Goal: Task Accomplishment & Management: Complete application form

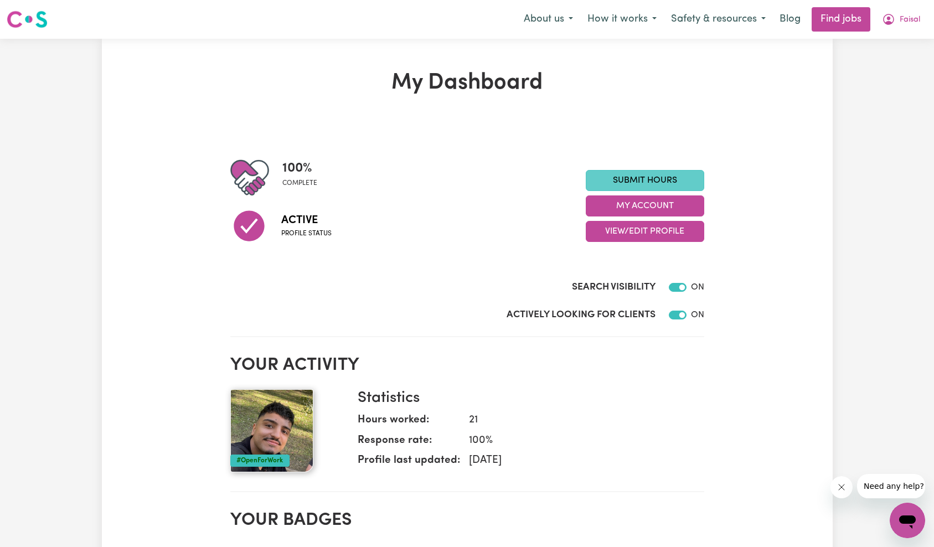
click at [647, 181] on link "Submit Hours" at bounding box center [645, 180] width 119 height 21
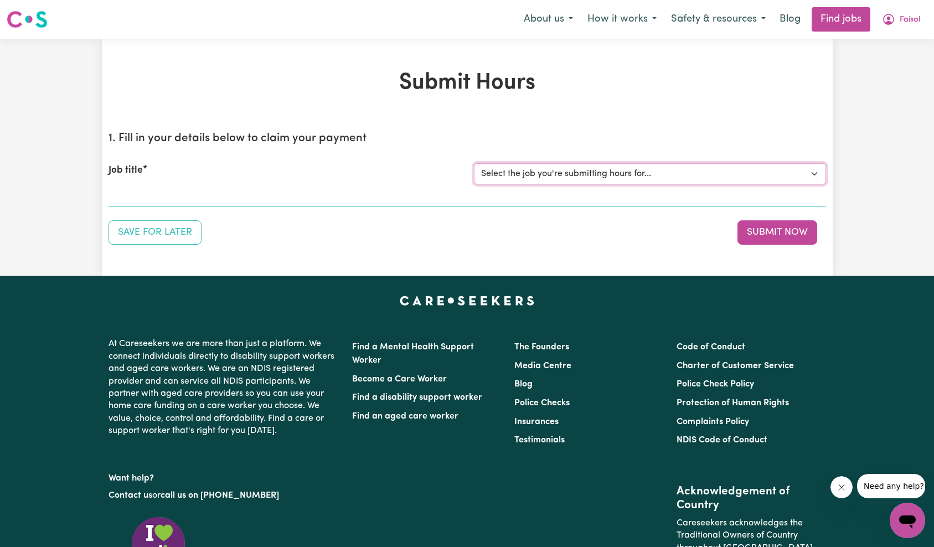
click at [611, 179] on select "Select the job you're submitting hours for... [Jaxson Chosen Family ] Support W…" at bounding box center [650, 173] width 352 height 21
select select "15079"
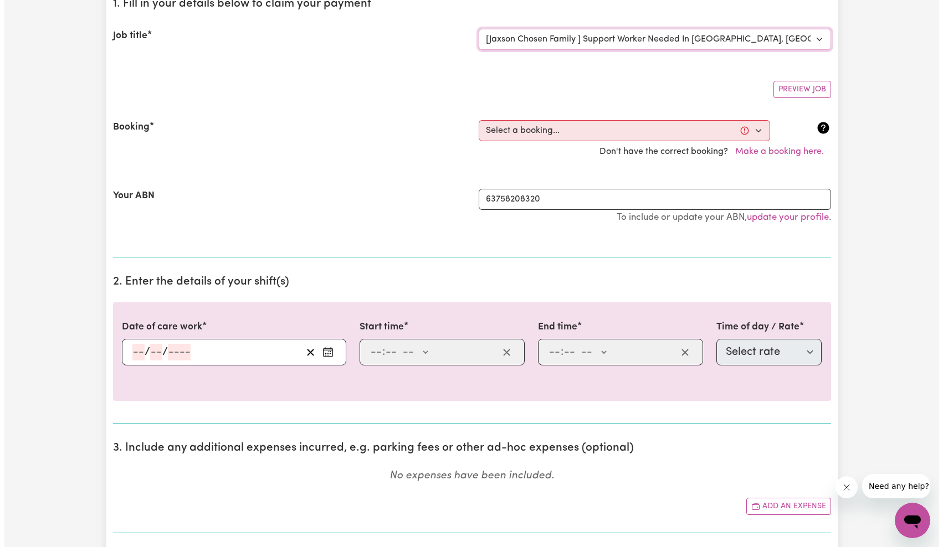
scroll to position [128, 0]
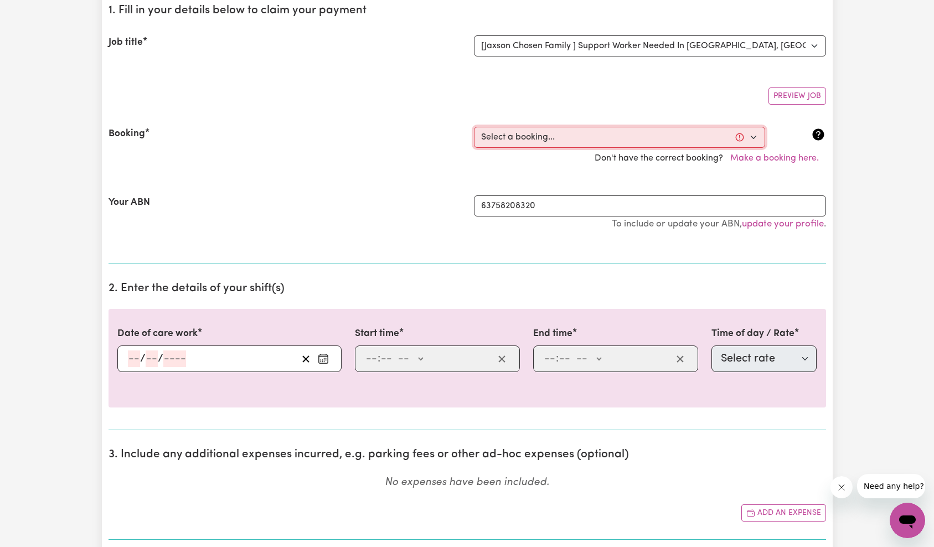
click at [542, 138] on select "Select a booking... [DATE] 10:00am to 02:00pm (RECURRING) [DATE] 10:00am to 02:…" at bounding box center [619, 137] width 291 height 21
click at [785, 156] on button "Make a booking here." at bounding box center [774, 158] width 103 height 21
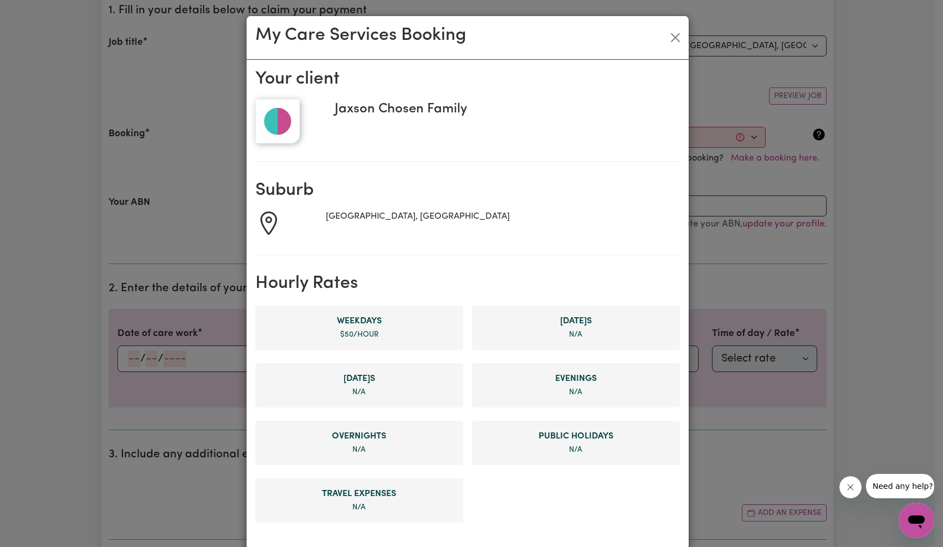
scroll to position [489, 0]
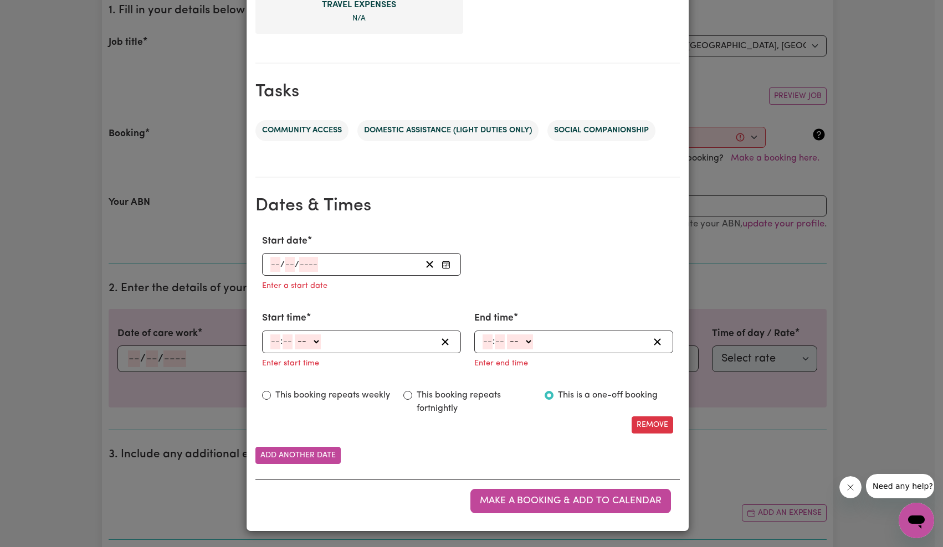
click at [336, 259] on div "/ /" at bounding box center [345, 264] width 152 height 15
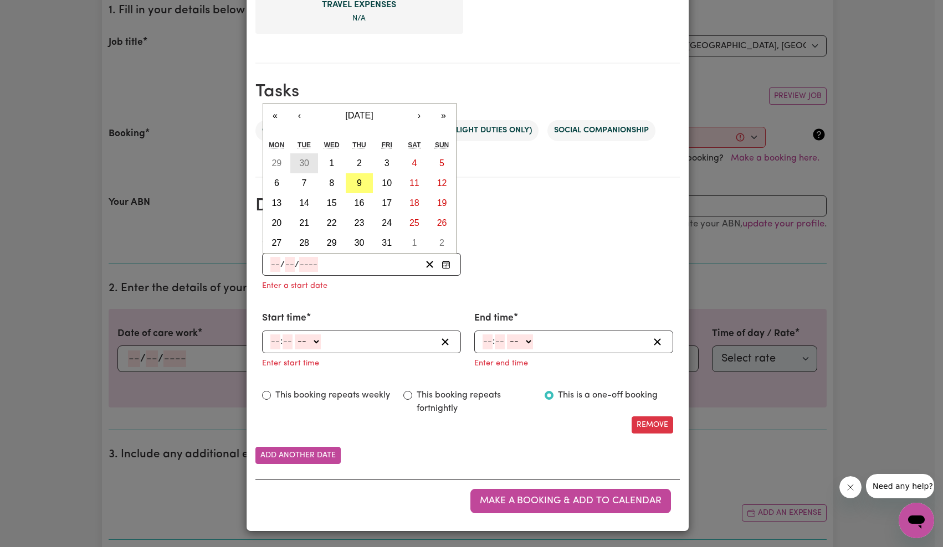
click at [302, 167] on abbr "30" at bounding box center [304, 162] width 10 height 9
type input "[DATE]"
type input "30"
type input "9"
type input "2025"
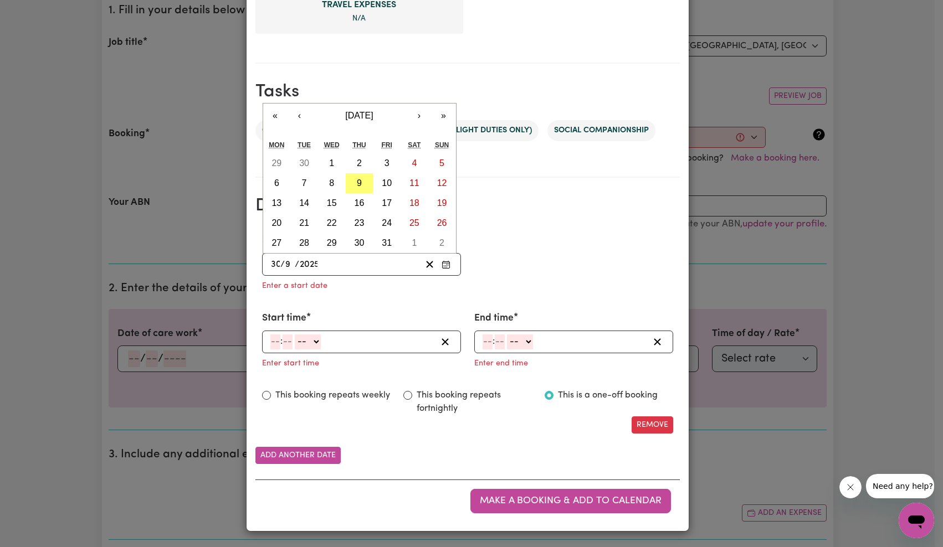
scroll to position [467, 0]
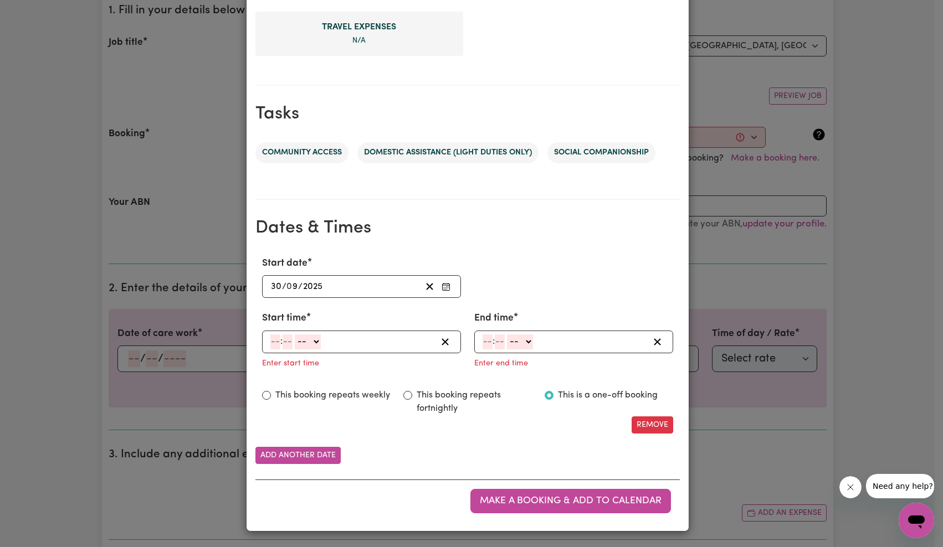
click at [272, 337] on input "number" at bounding box center [275, 342] width 10 height 15
type input "10"
type input "0"
select select "am"
type input "10:00"
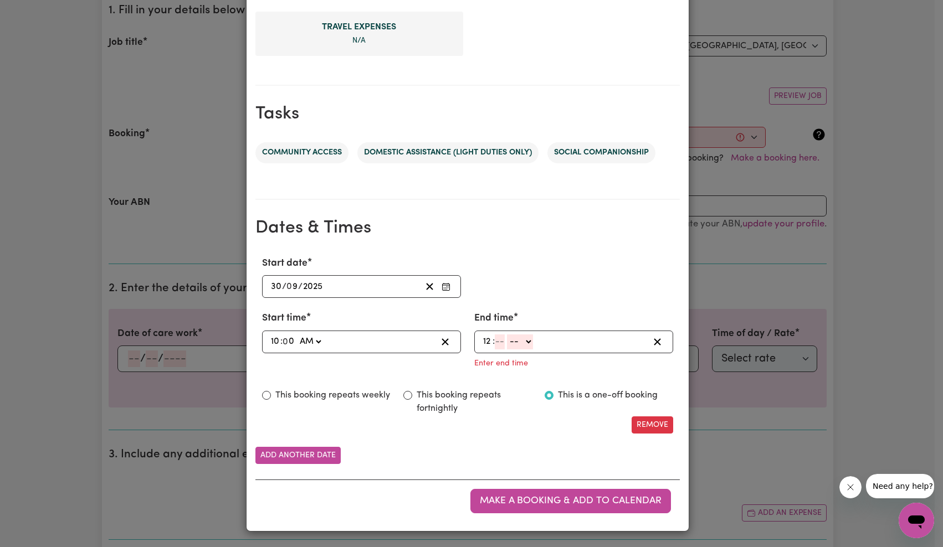
type input "12"
click at [490, 340] on div "12 : -- AM PM" at bounding box center [564, 342] width 167 height 15
click at [495, 341] on input "number" at bounding box center [498, 342] width 10 height 15
type input "0"
select select "pm"
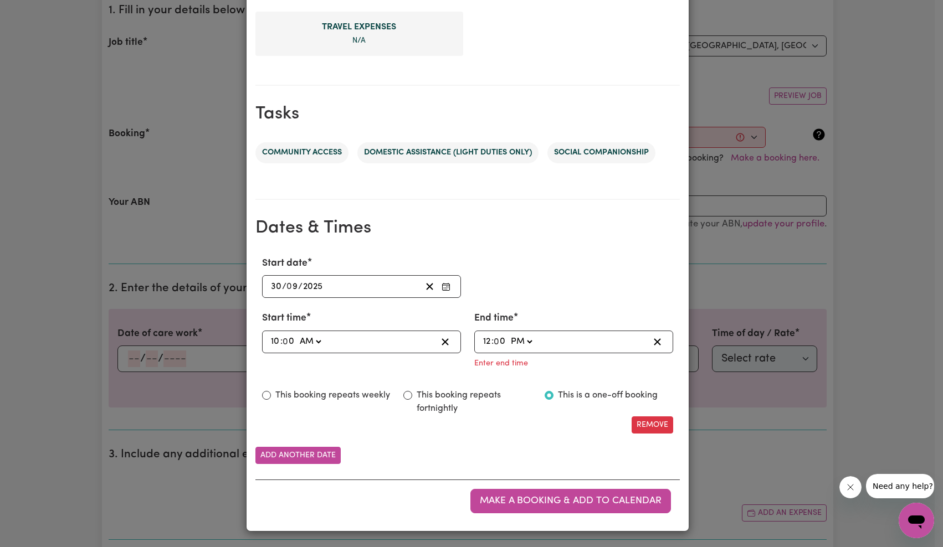
type input "12:00"
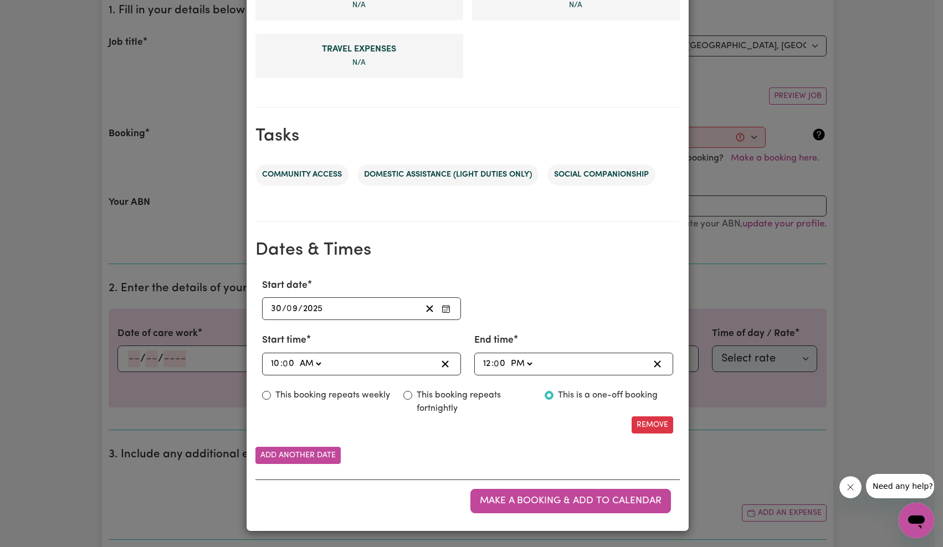
click at [538, 493] on button "Make a booking & add to calendar" at bounding box center [570, 501] width 200 height 24
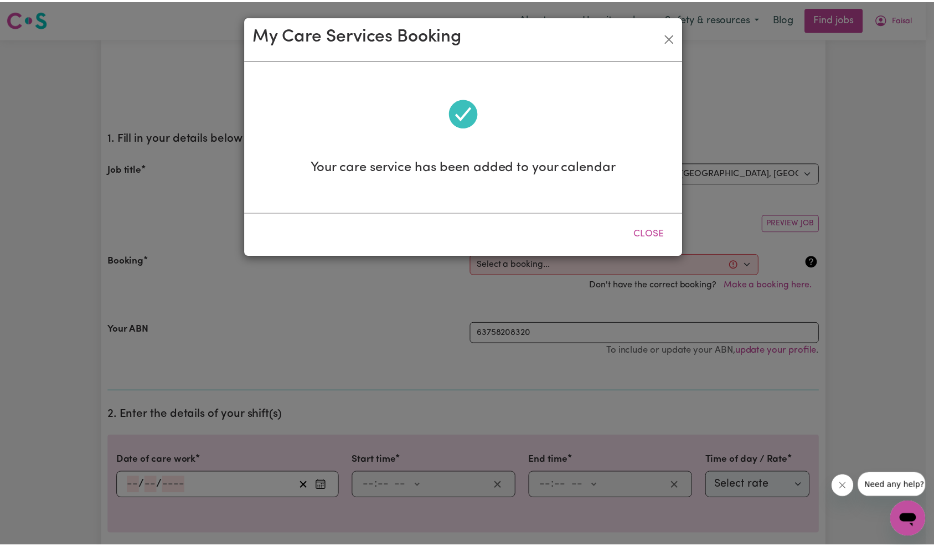
scroll to position [0, 0]
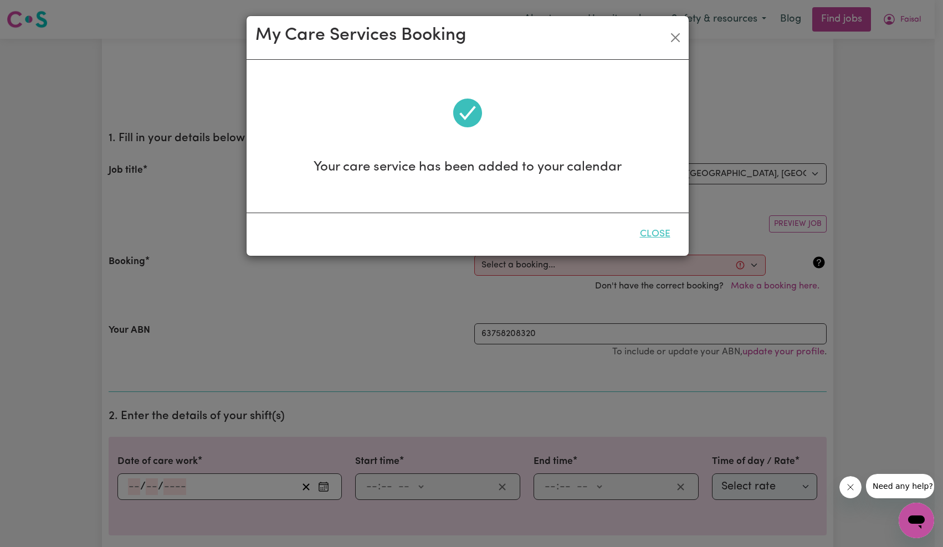
click at [666, 239] on button "Close" at bounding box center [654, 234] width 49 height 24
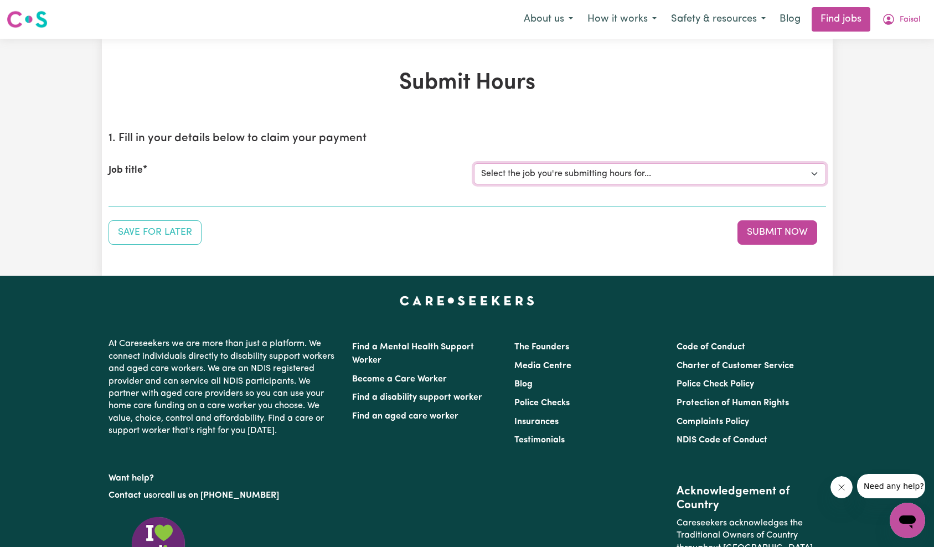
click at [631, 178] on select "Select the job you're submitting hours for... [Jaxson Chosen Family ] Support W…" at bounding box center [650, 173] width 352 height 21
select select "15079"
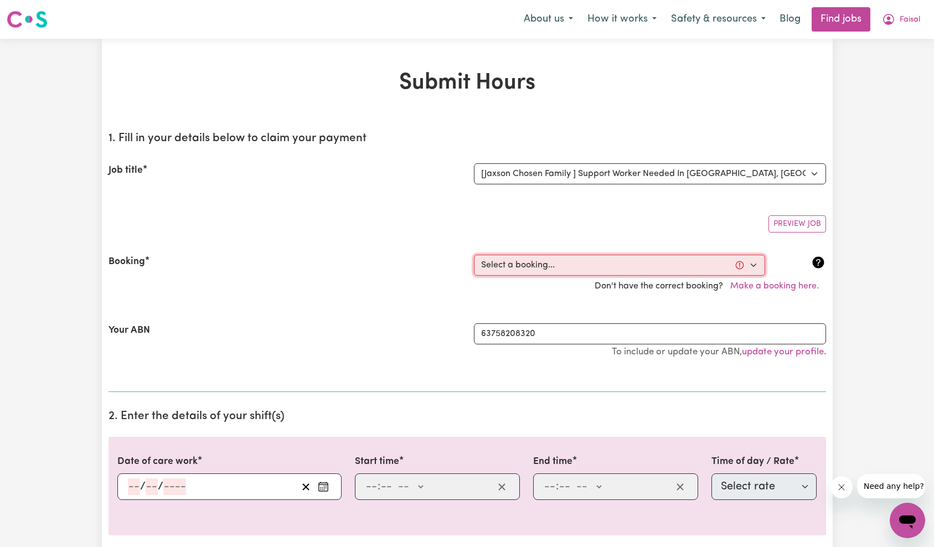
click at [536, 264] on select "Select a booking... Mon, September 15, 2025 - 10:00am to 02:00pm (RECURRING) Mo…" at bounding box center [619, 265] width 291 height 21
select select "369263"
type input "[DATE]"
type input "30"
type input "9"
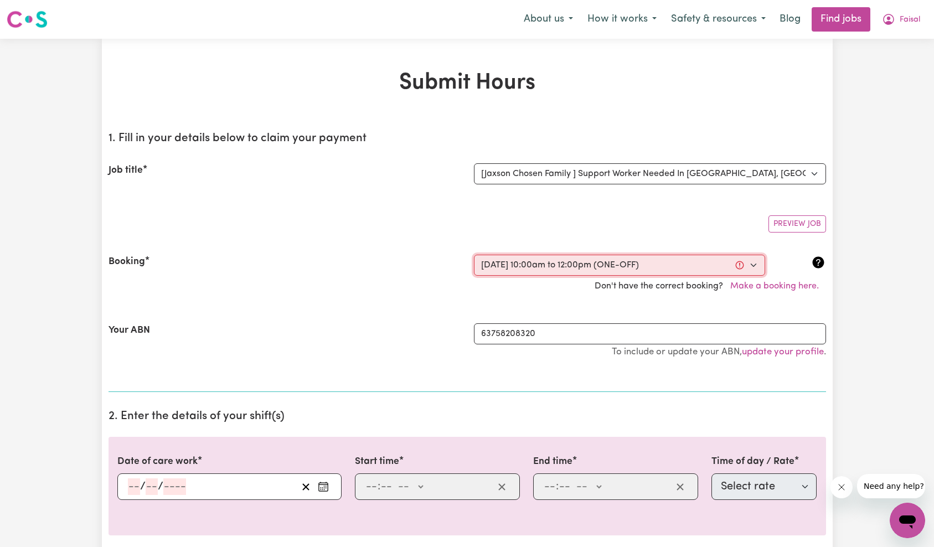
type input "2025"
type input "10:00"
type input "10"
type input "0"
select select "am"
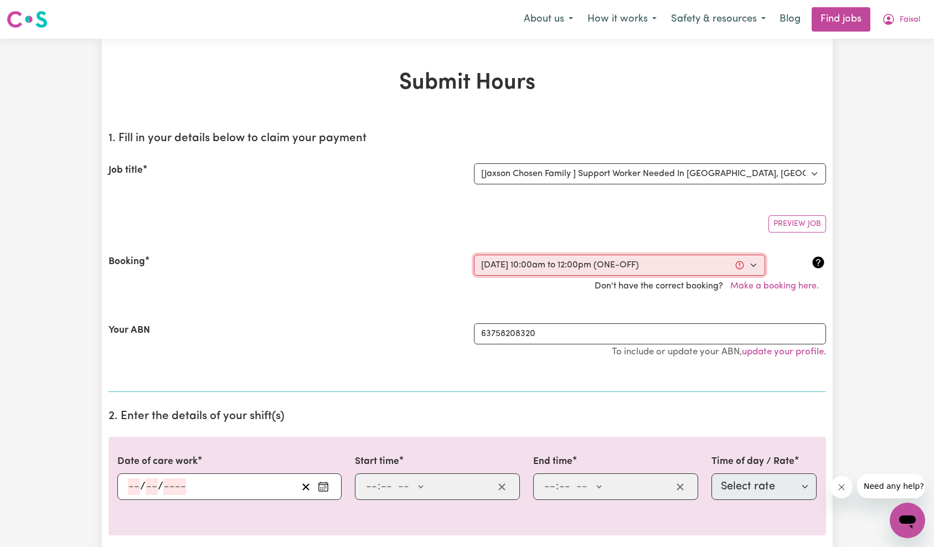
type input "12:00"
type input "12"
type input "0"
select select "pm"
select select "63213"
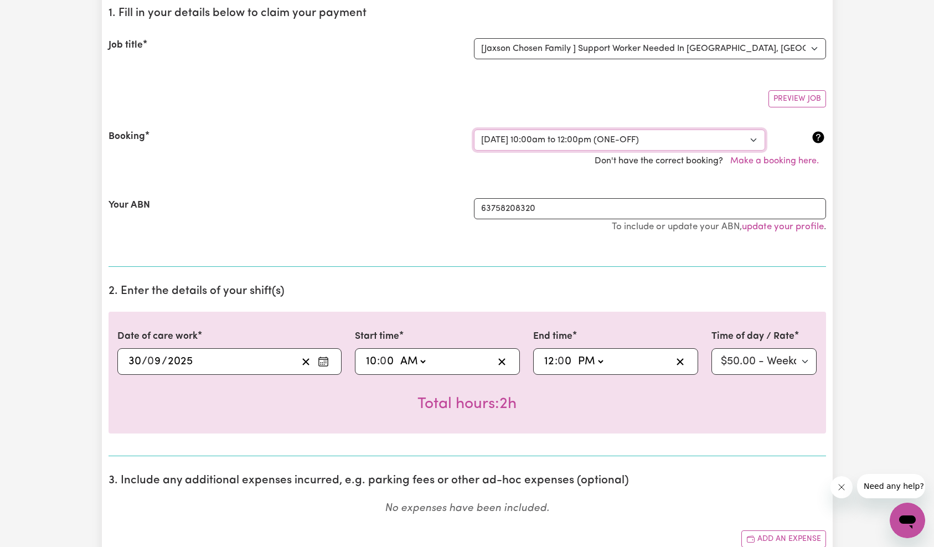
scroll to position [182, 0]
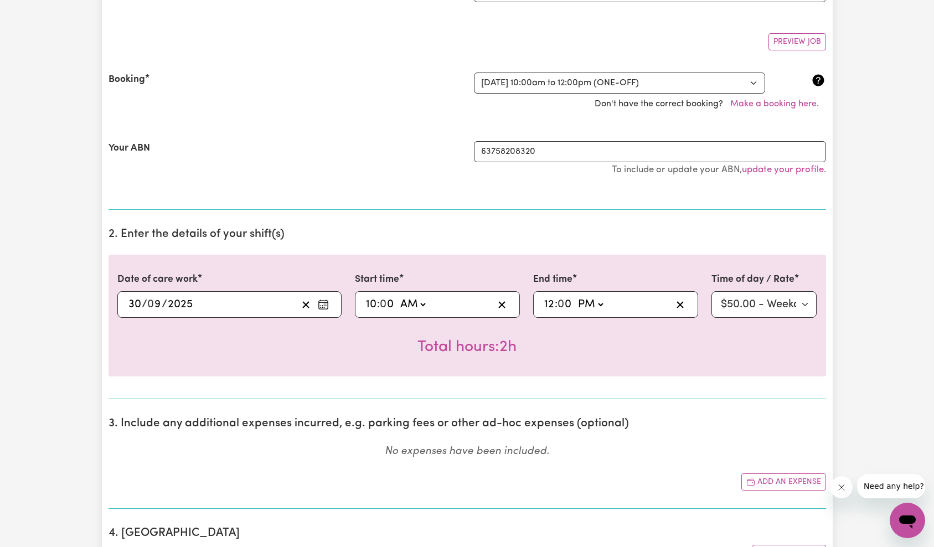
click at [373, 309] on input "10" at bounding box center [372, 304] width 12 height 17
type input "07:00"
type input "7"
type input "21:00"
type input "9"
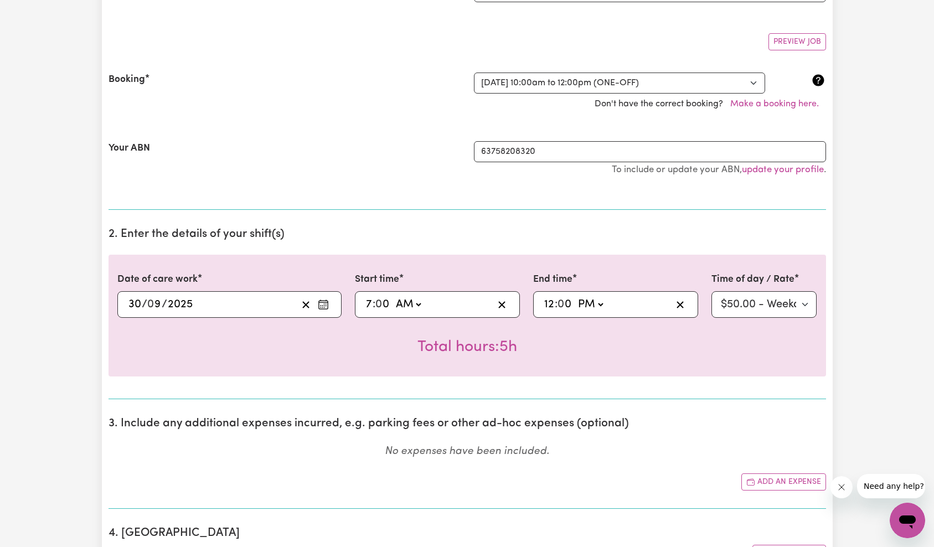
select select
type input "9"
click at [595, 309] on select "AM PM" at bounding box center [587, 304] width 30 height 17
select select "am"
type input "09:00"
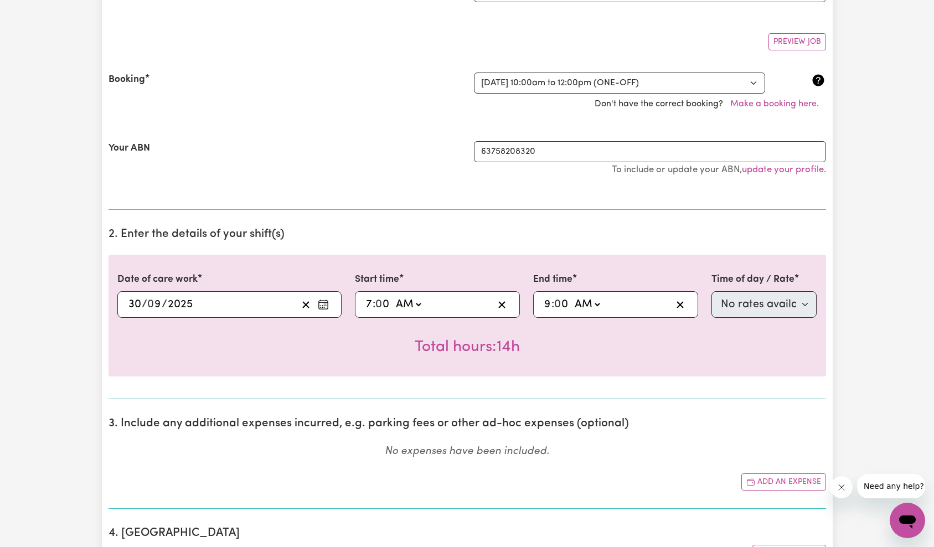
select select "63213"
click at [593, 235] on h2 "2. Enter the details of your shift(s)" at bounding box center [468, 235] width 718 height 14
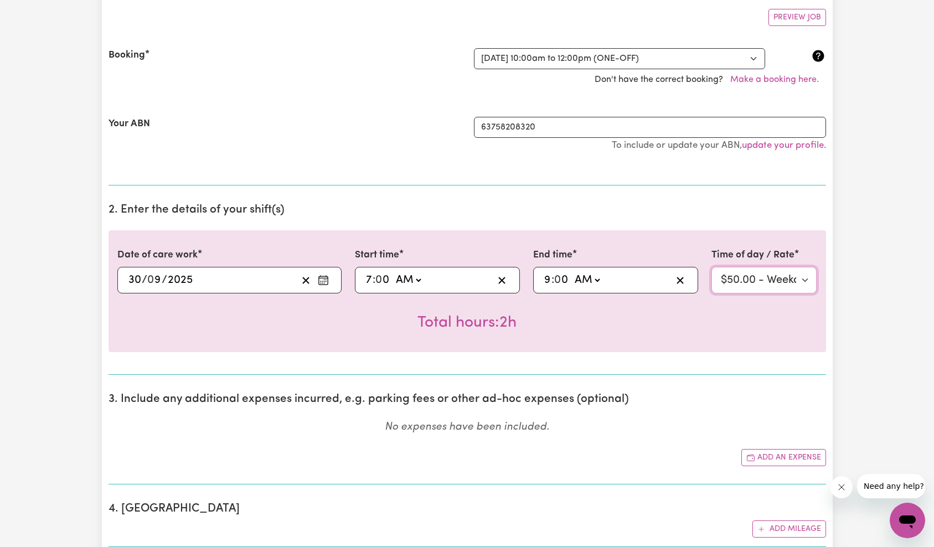
click at [769, 287] on select "Select rate $50.00 - Weekday Daytime - Assistance with Self Care Activities - S…" at bounding box center [765, 280] width 106 height 27
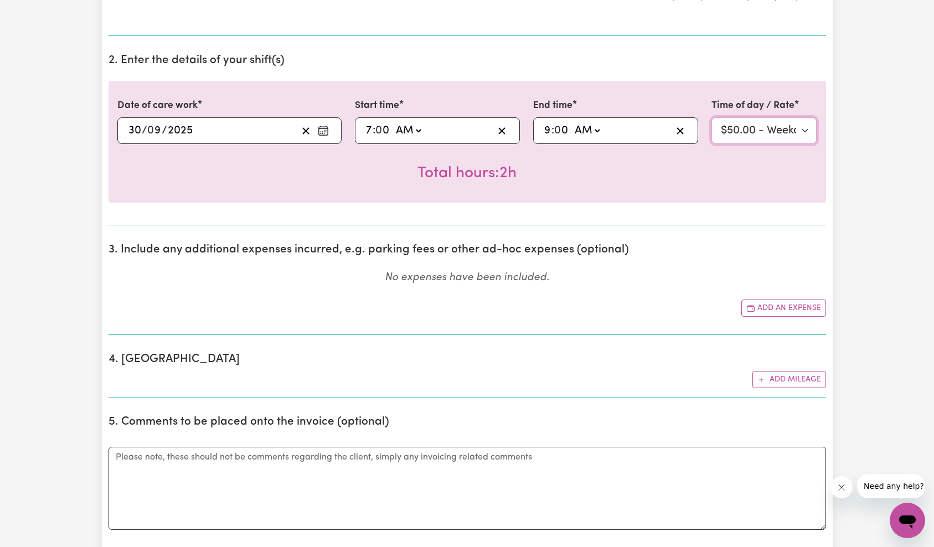
scroll to position [547, 0]
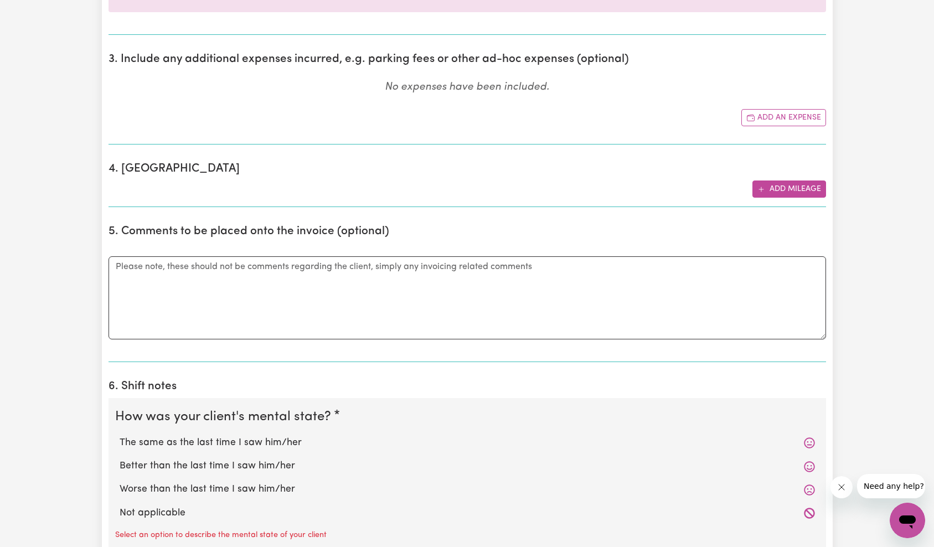
click at [785, 186] on button "Add mileage" at bounding box center [790, 189] width 74 height 17
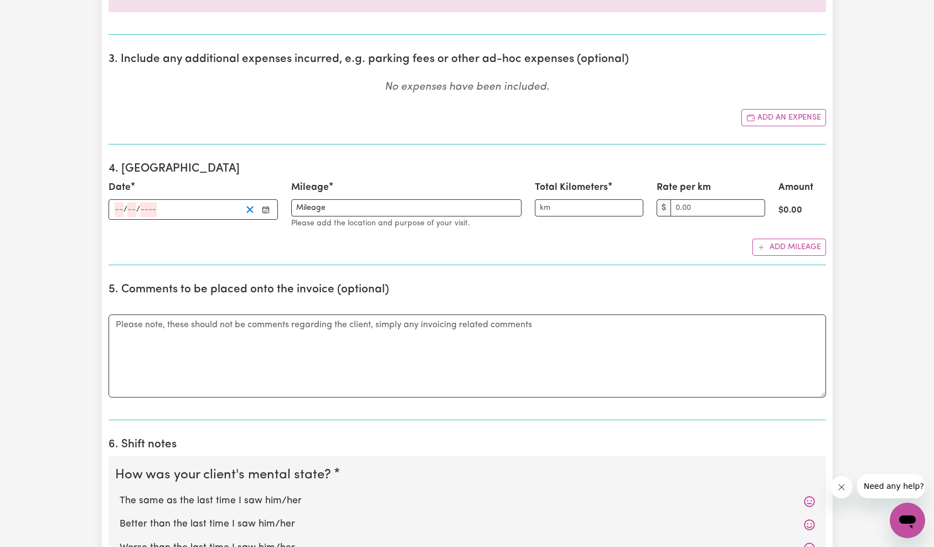
click at [248, 209] on icon "Clear date" at bounding box center [250, 209] width 11 height 11
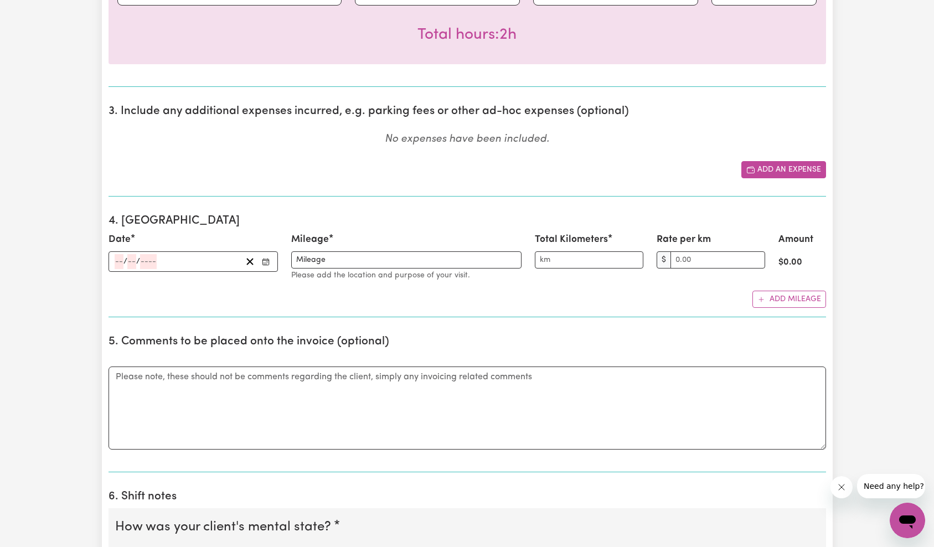
click at [808, 172] on button "Add an expense" at bounding box center [784, 169] width 85 height 17
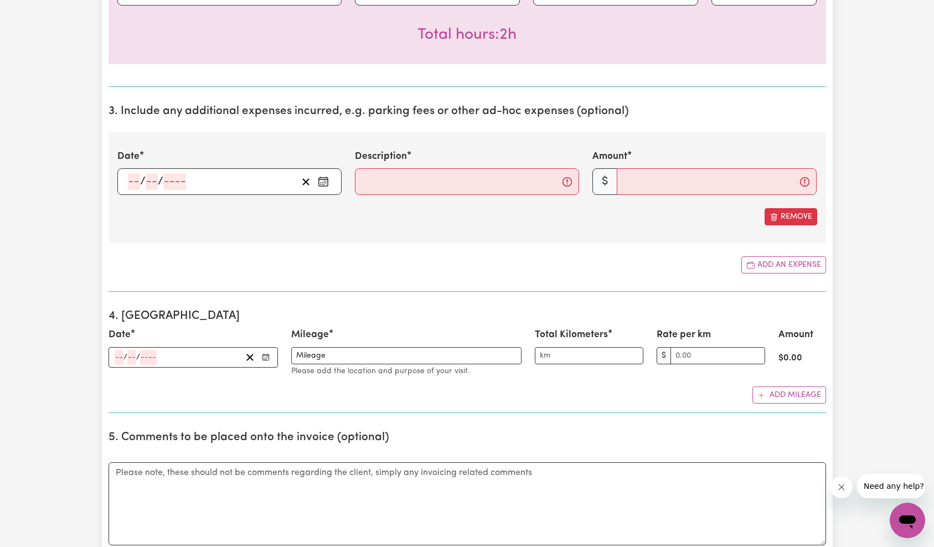
click at [208, 184] on div "/ /" at bounding box center [212, 181] width 171 height 17
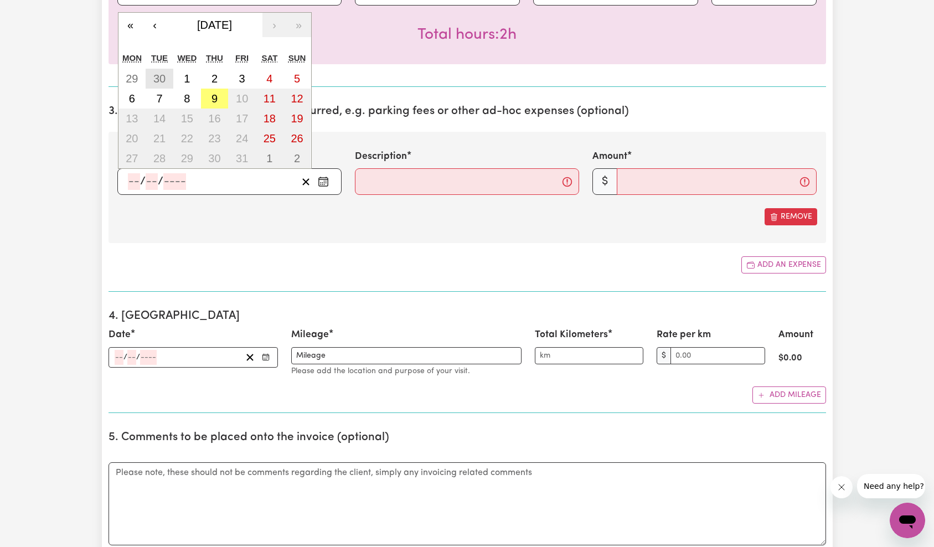
click at [156, 85] on abbr "30" at bounding box center [159, 79] width 12 height 12
type input "[DATE]"
type input "30"
type input "9"
type input "2025"
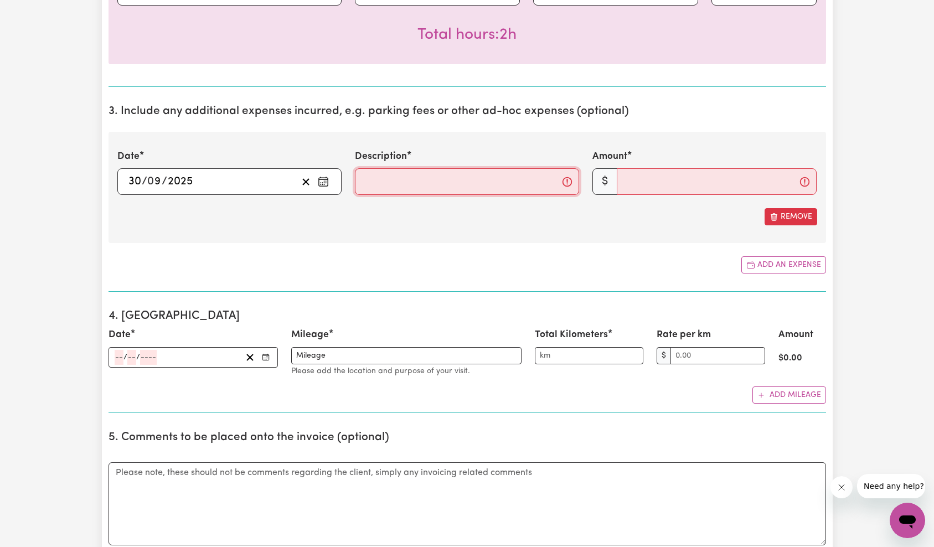
click at [393, 183] on input "Description" at bounding box center [467, 181] width 224 height 27
type input "Mileage"
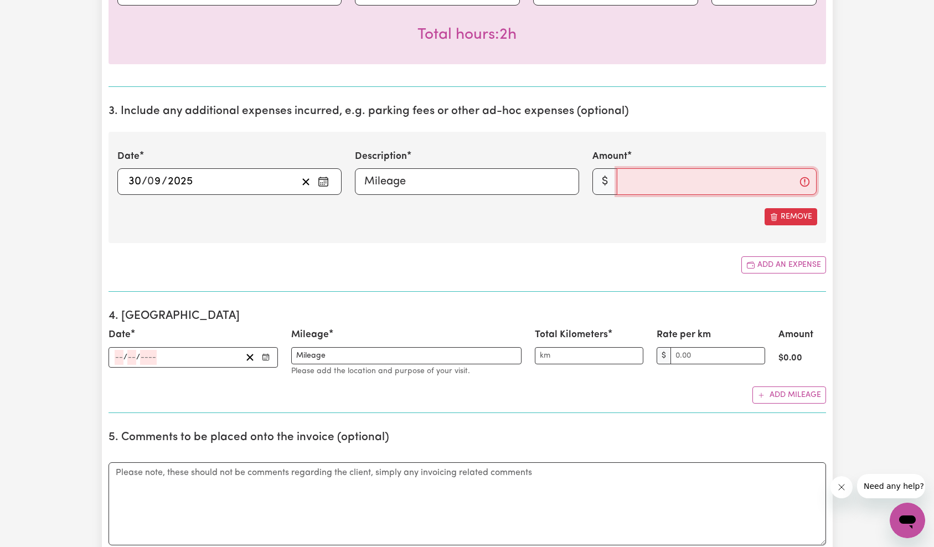
click at [696, 184] on input "Amount" at bounding box center [717, 181] width 200 height 27
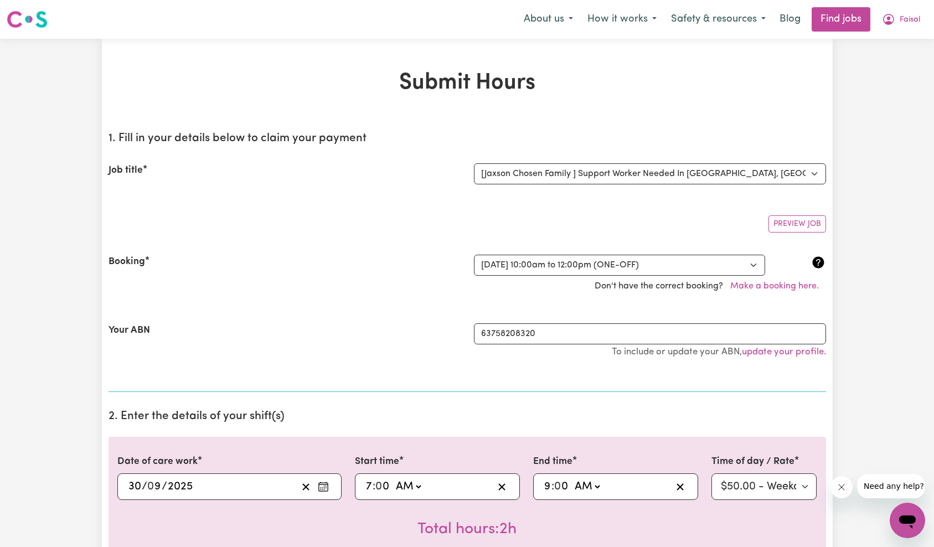
scroll to position [348, 0]
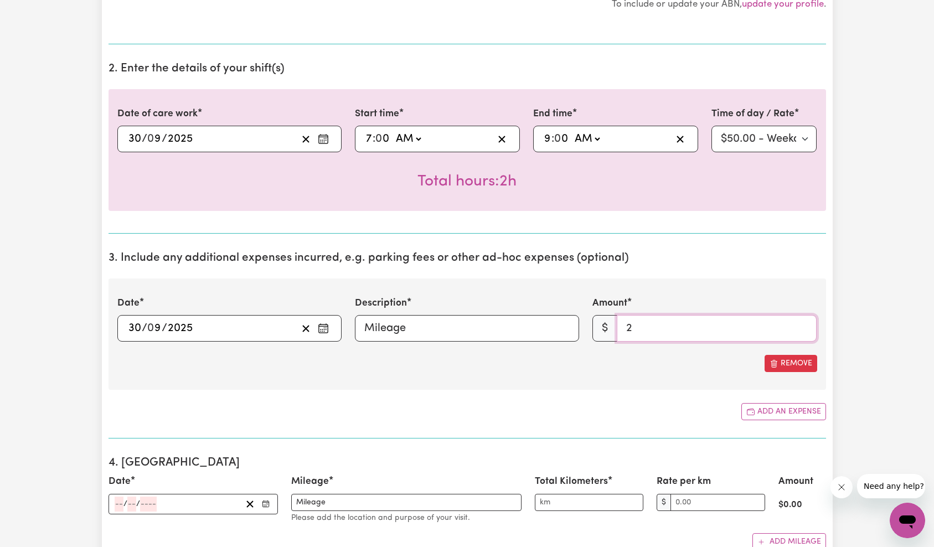
type input "2"
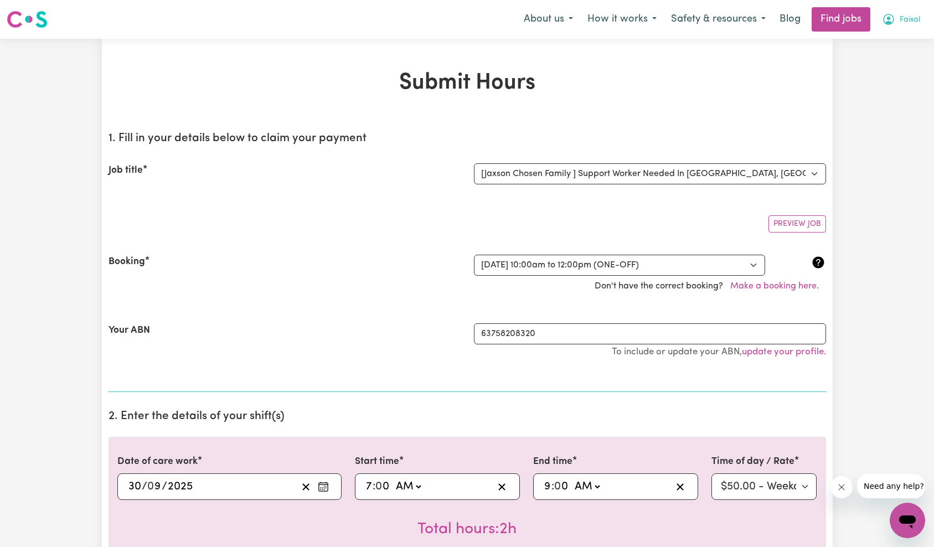
click at [906, 26] on button "Faisal" at bounding box center [901, 19] width 53 height 23
click at [891, 60] on link "My Dashboard" at bounding box center [884, 63] width 88 height 21
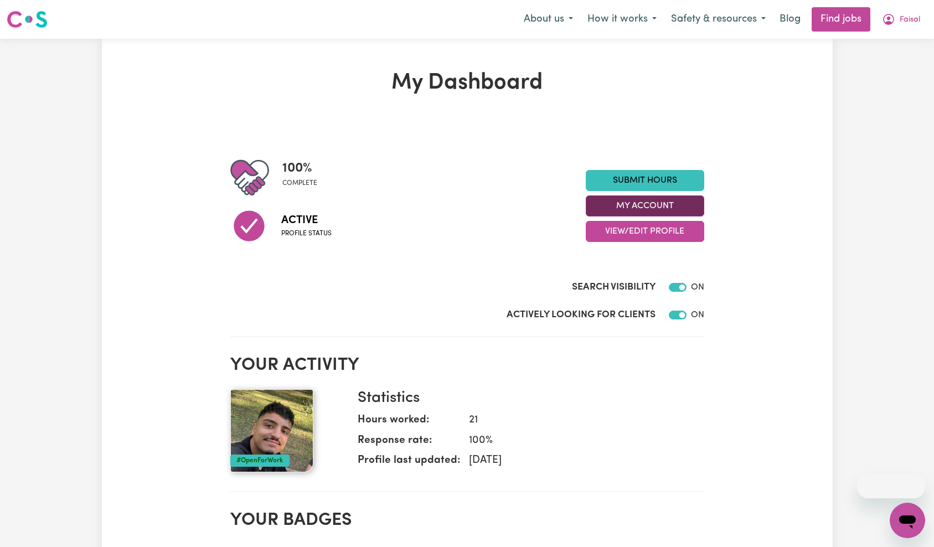
click at [643, 209] on button "My Account" at bounding box center [645, 206] width 119 height 21
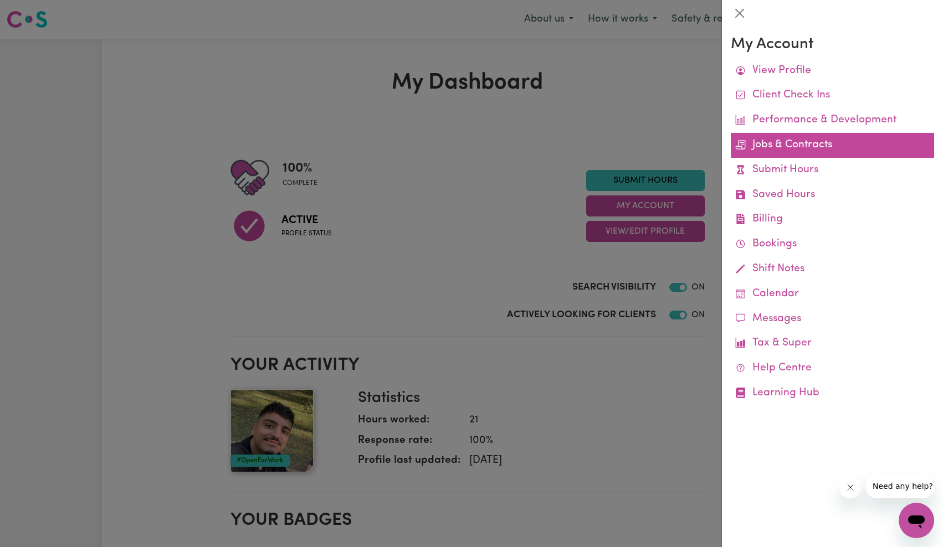
click at [803, 146] on link "Jobs & Contracts" at bounding box center [832, 145] width 203 height 25
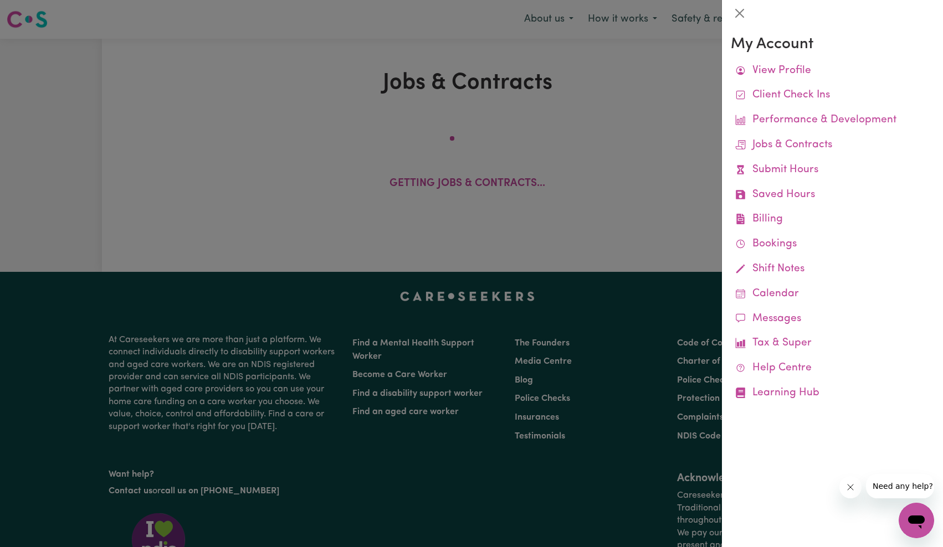
click at [851, 489] on icon "Close message from company" at bounding box center [849, 487] width 9 height 9
click at [469, 246] on div at bounding box center [471, 273] width 943 height 547
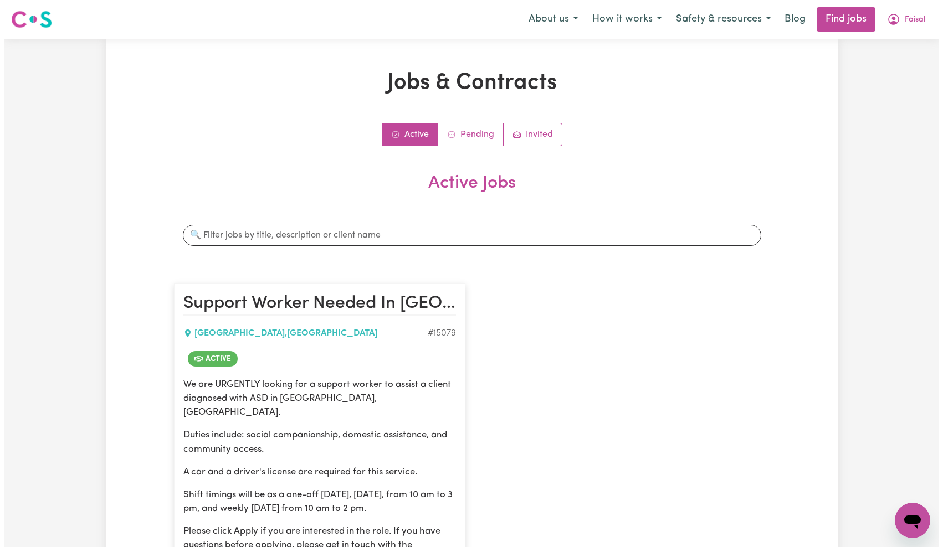
scroll to position [299, 0]
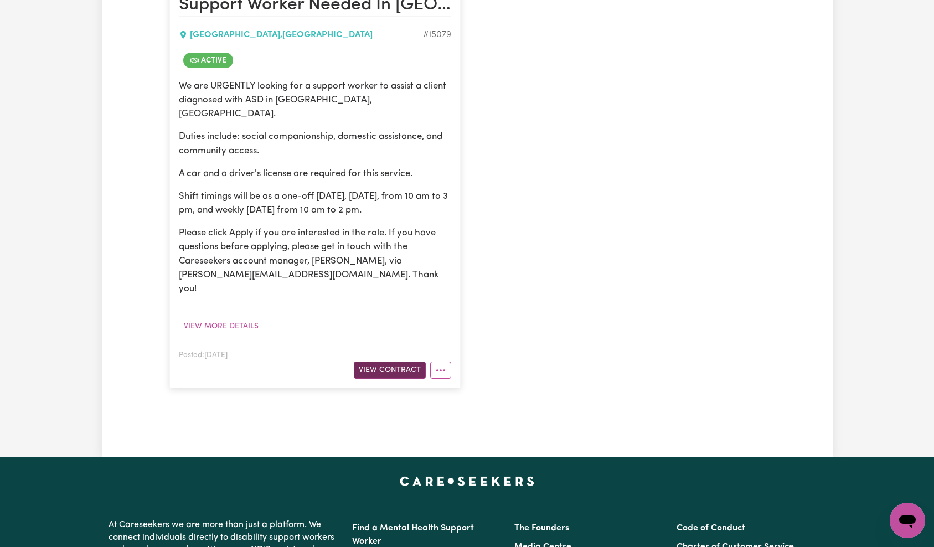
click at [407, 362] on button "View Contract" at bounding box center [390, 370] width 72 height 17
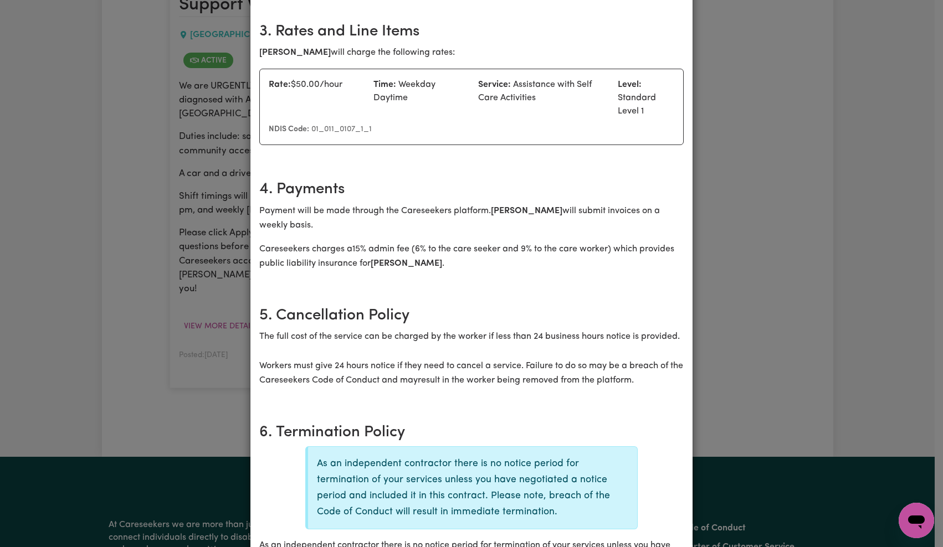
scroll to position [0, 0]
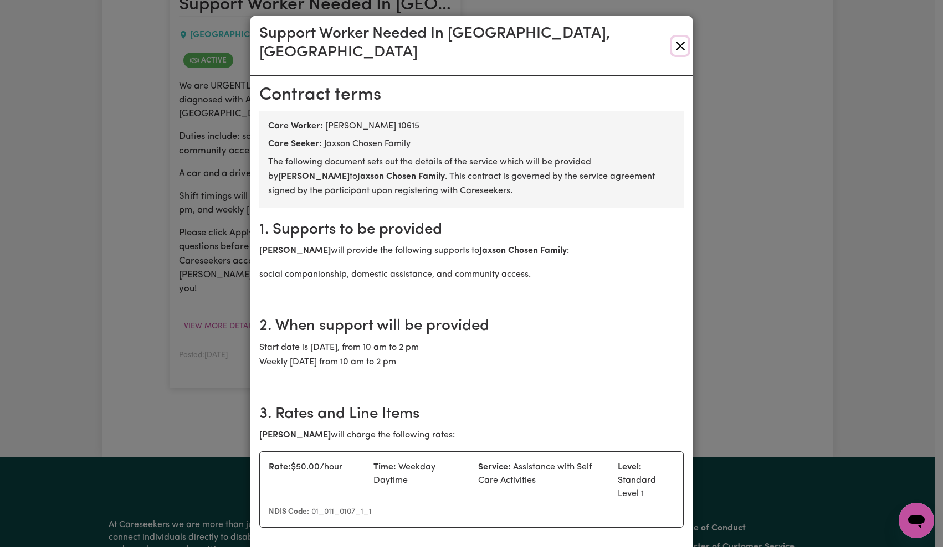
click at [672, 37] on button "Close" at bounding box center [680, 46] width 16 height 18
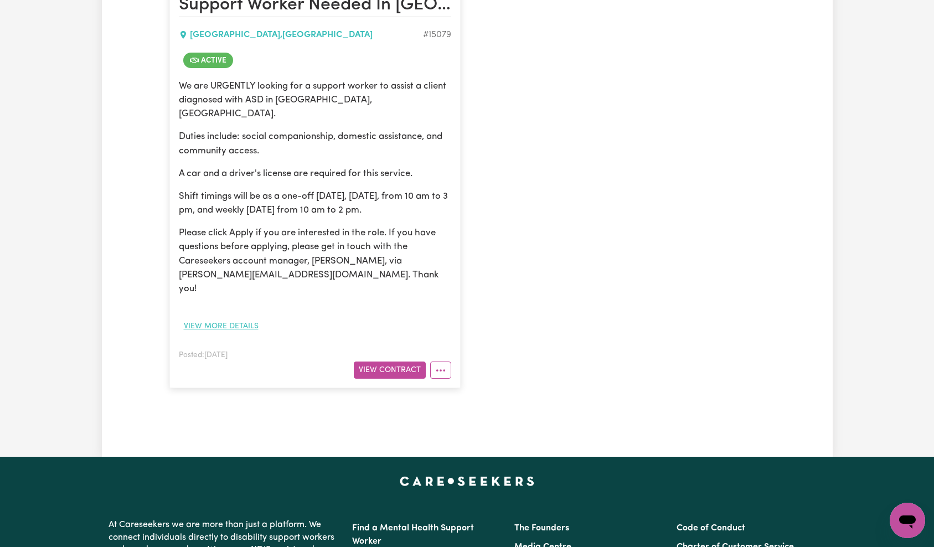
click at [209, 318] on button "View more details" at bounding box center [221, 326] width 85 height 17
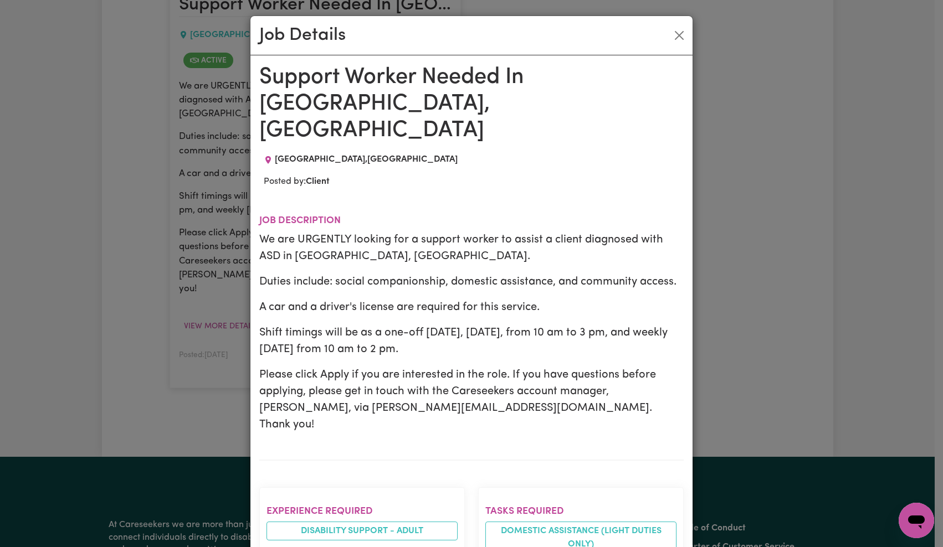
scroll to position [135, 0]
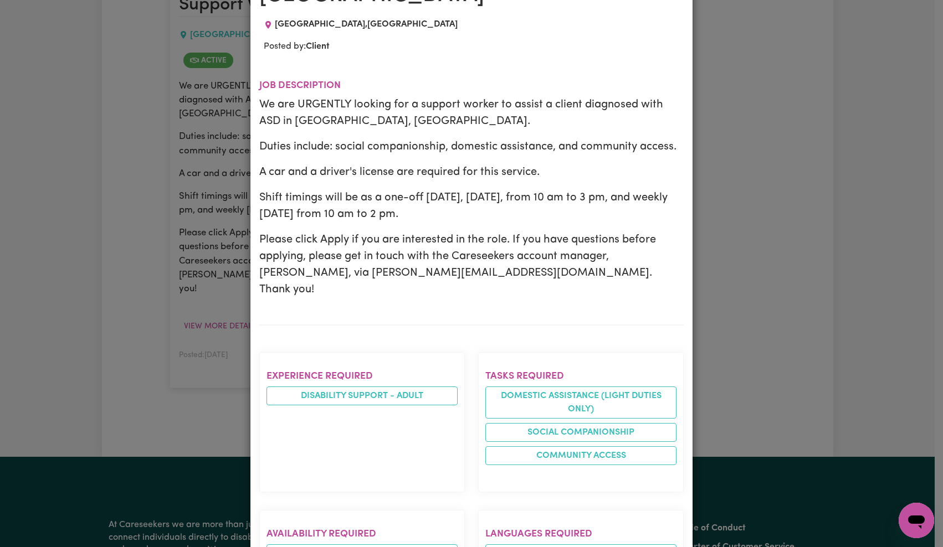
click at [749, 182] on div "Job Details Support Worker Needed In Acacia Ridge, QLD ACACIA RIDGE , Queenslan…" at bounding box center [471, 273] width 943 height 547
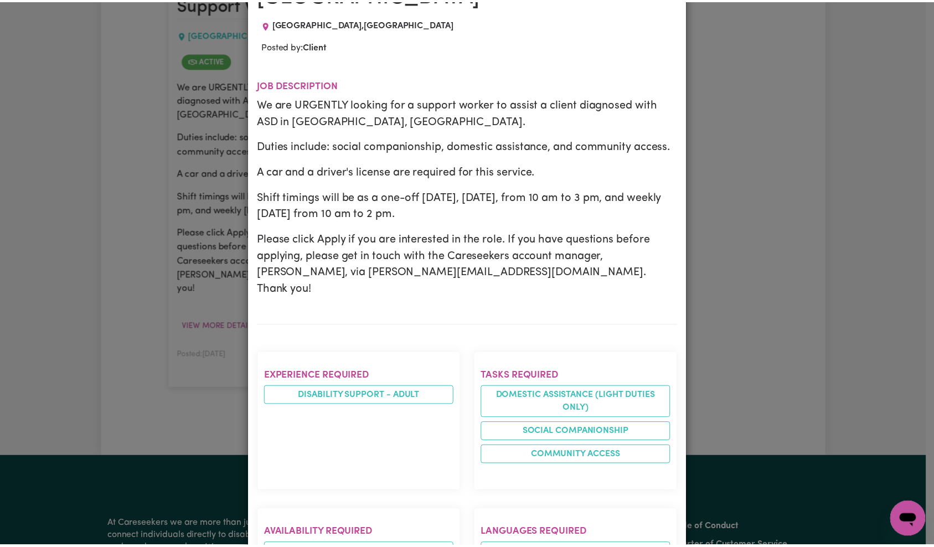
scroll to position [0, 0]
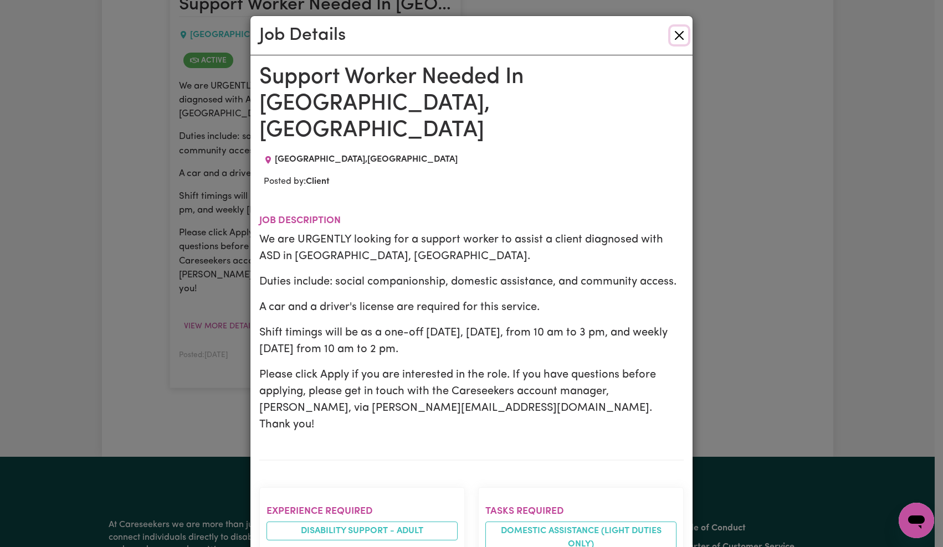
click at [673, 38] on button "Close" at bounding box center [679, 36] width 18 height 18
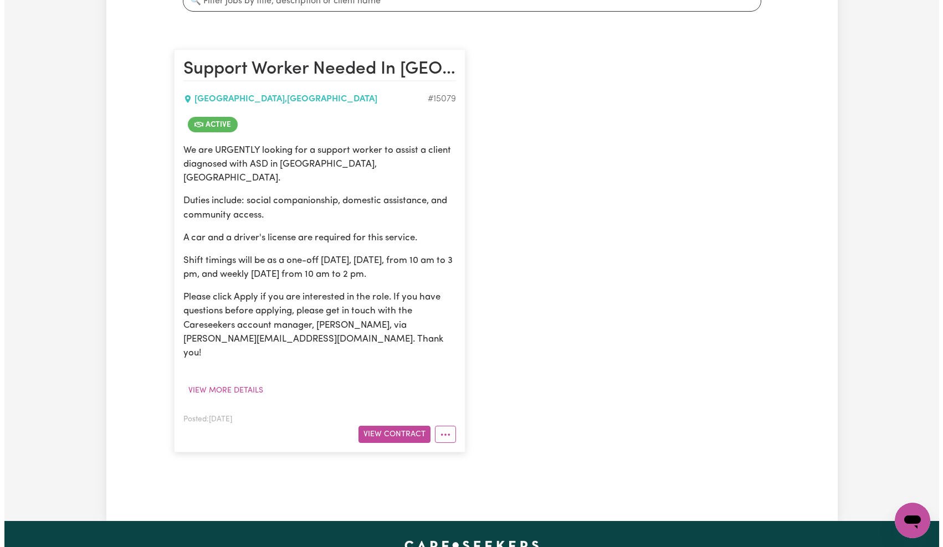
scroll to position [7, 0]
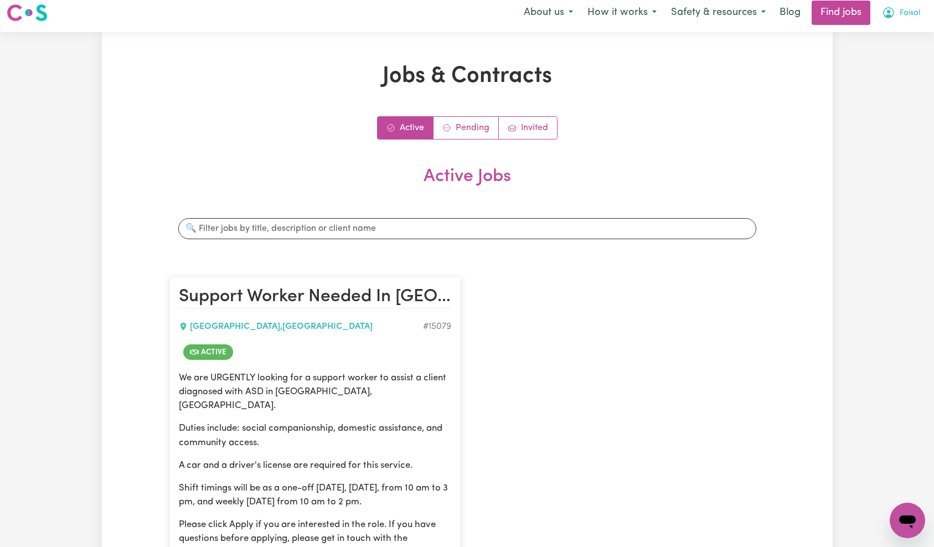
click at [903, 17] on span "Faisal" at bounding box center [910, 13] width 20 height 12
click at [898, 32] on link "My Account" at bounding box center [884, 36] width 88 height 21
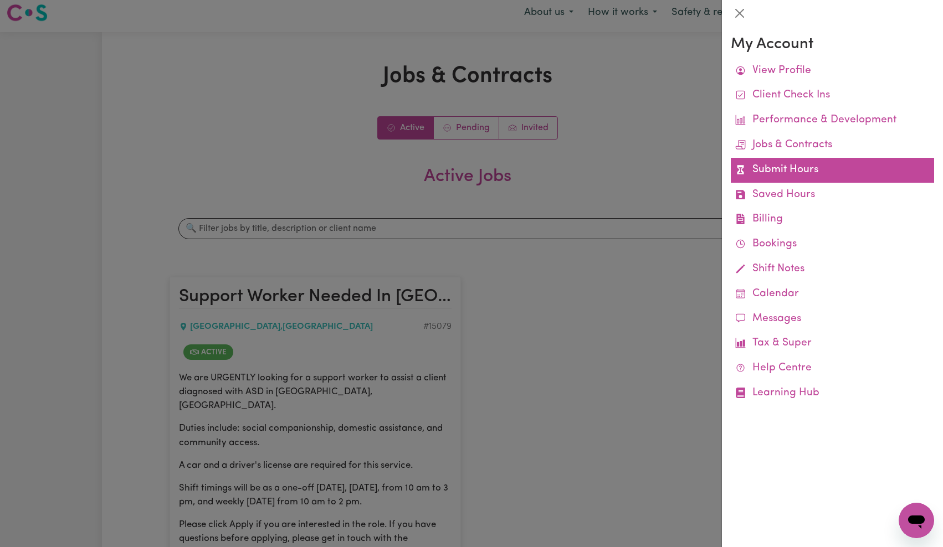
click at [791, 164] on link "Submit Hours" at bounding box center [832, 170] width 203 height 25
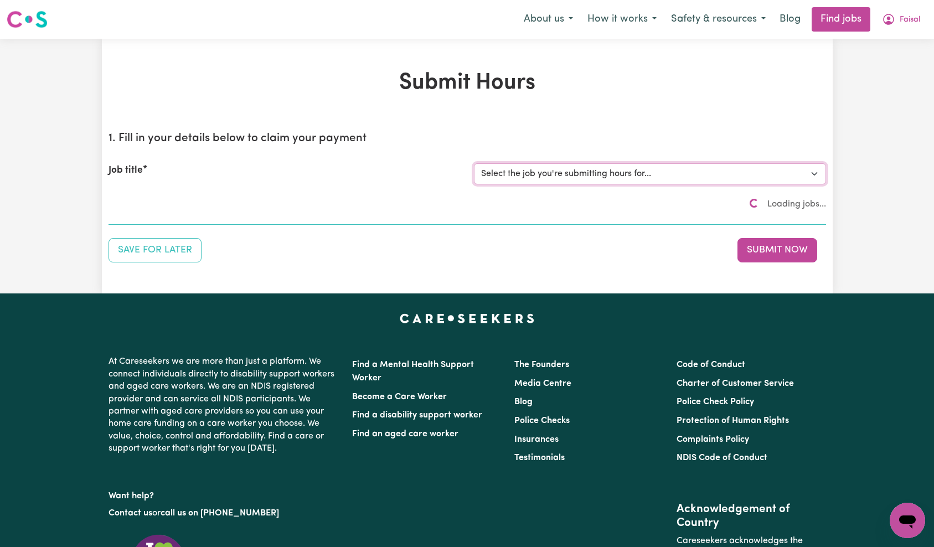
click at [553, 170] on select "Select the job you're submitting hours for..." at bounding box center [650, 173] width 352 height 21
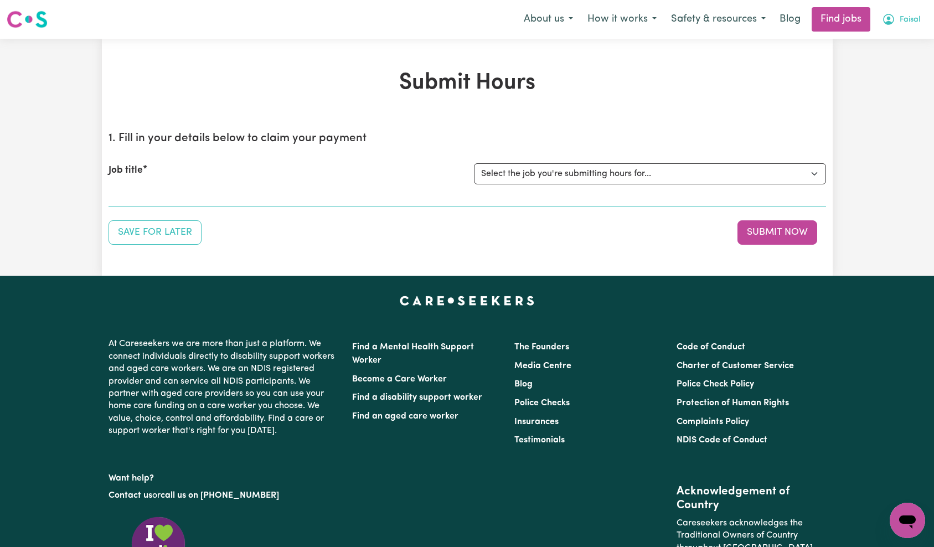
click at [906, 22] on span "Faisal" at bounding box center [910, 20] width 20 height 12
click at [907, 22] on span "Faisal" at bounding box center [910, 20] width 20 height 12
click at [914, 23] on span "Faisal" at bounding box center [910, 20] width 20 height 12
click at [878, 81] on link "Logout" at bounding box center [884, 84] width 88 height 21
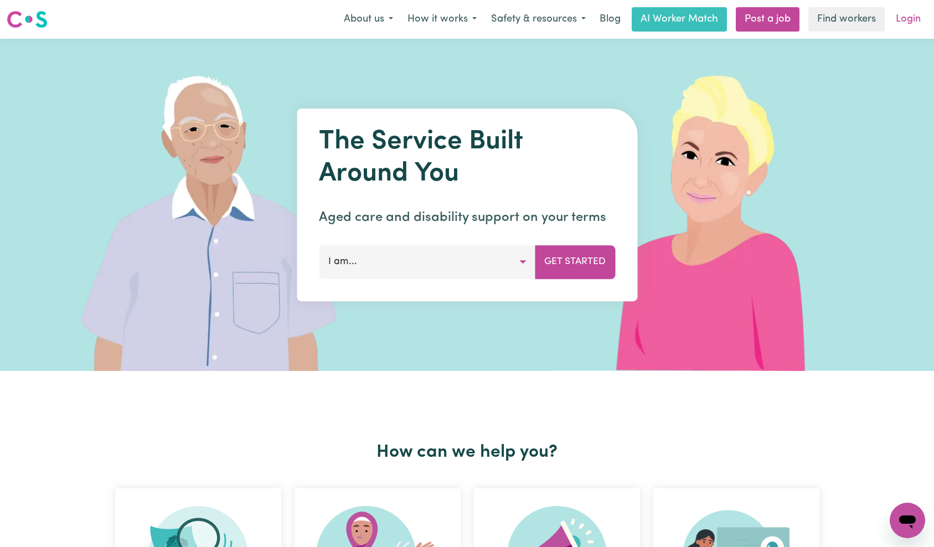
click at [917, 20] on link "Login" at bounding box center [908, 19] width 38 height 24
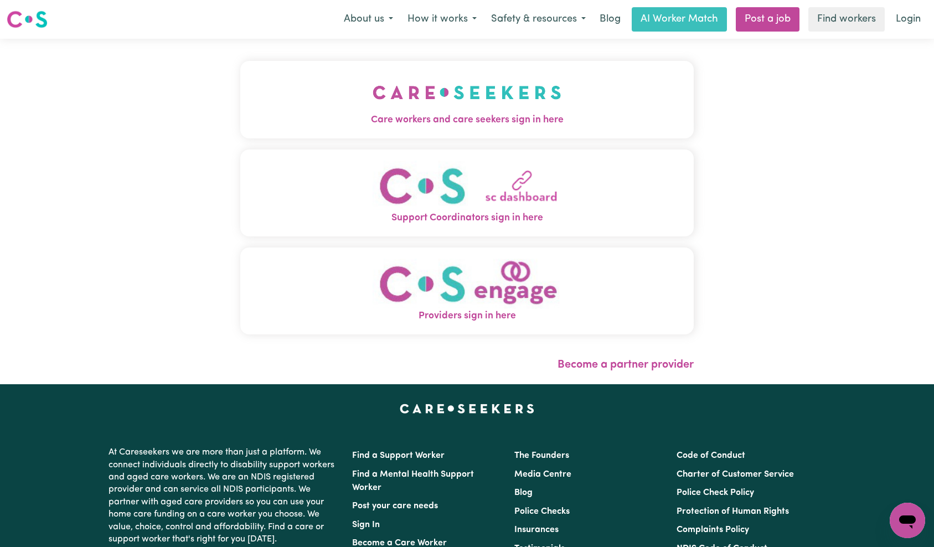
click at [240, 127] on span "Care workers and care seekers sign in here" at bounding box center [467, 120] width 454 height 14
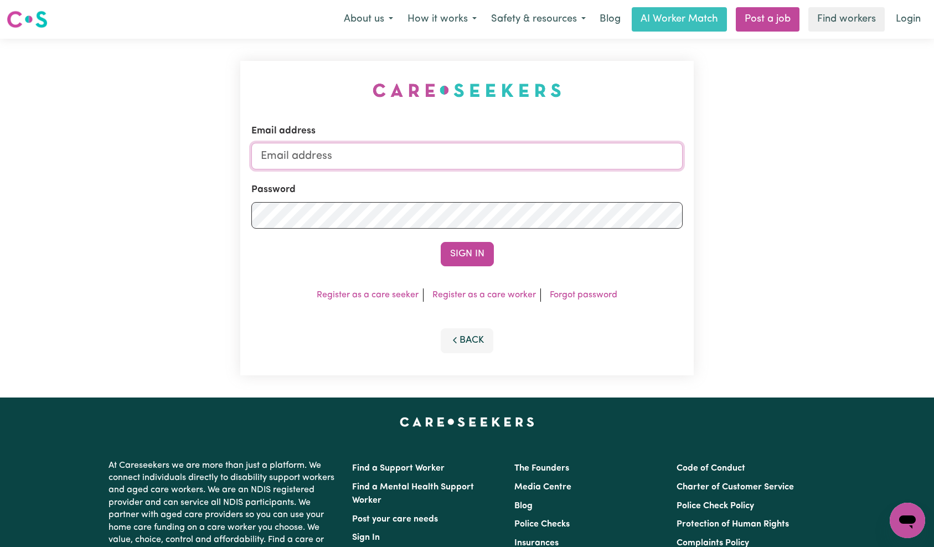
click at [479, 150] on input "Email address" at bounding box center [467, 156] width 432 height 27
paste input "JaxsonCF@careseekers.com.au"
type input "superuser~JaxsonCF@careseekers.com.au"
click at [479, 251] on button "Sign In" at bounding box center [467, 254] width 53 height 24
